Goal: Task Accomplishment & Management: Manage account settings

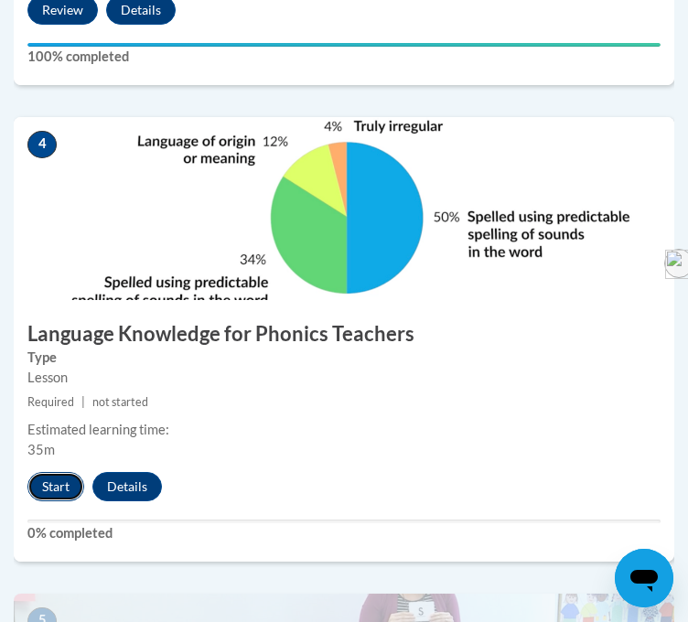
click at [44, 501] on button "Start" at bounding box center [55, 486] width 57 height 29
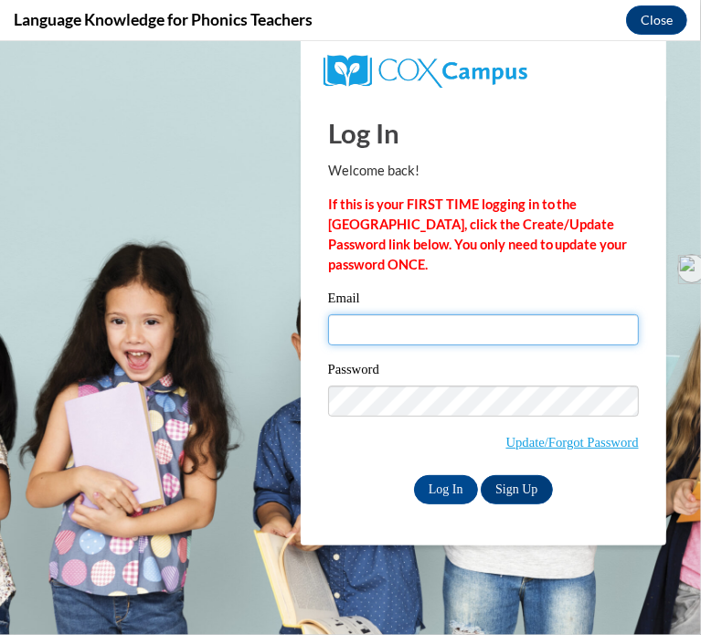
click at [505, 334] on input "Email" at bounding box center [483, 329] width 311 height 31
type input "[PERSON_NAME][EMAIL_ADDRESS][DOMAIN_NAME]"
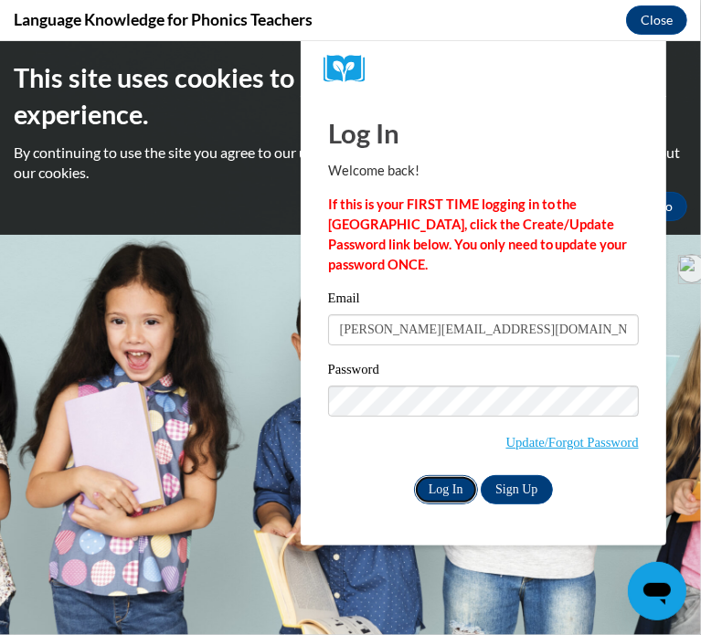
click at [440, 485] on input "Log In" at bounding box center [446, 489] width 64 height 29
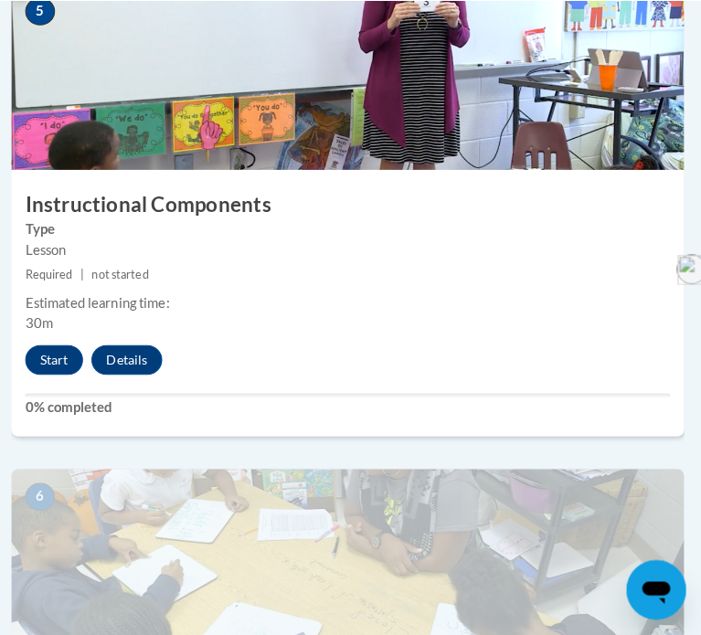
scroll to position [2534, 3]
click at [51, 368] on button "Start" at bounding box center [53, 352] width 57 height 29
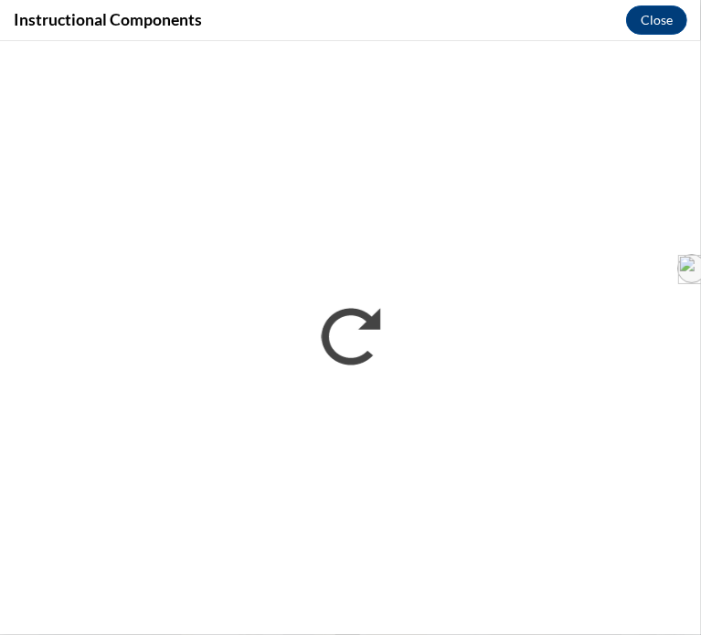
scroll to position [0, 0]
